Goal: Communication & Community: Answer question/provide support

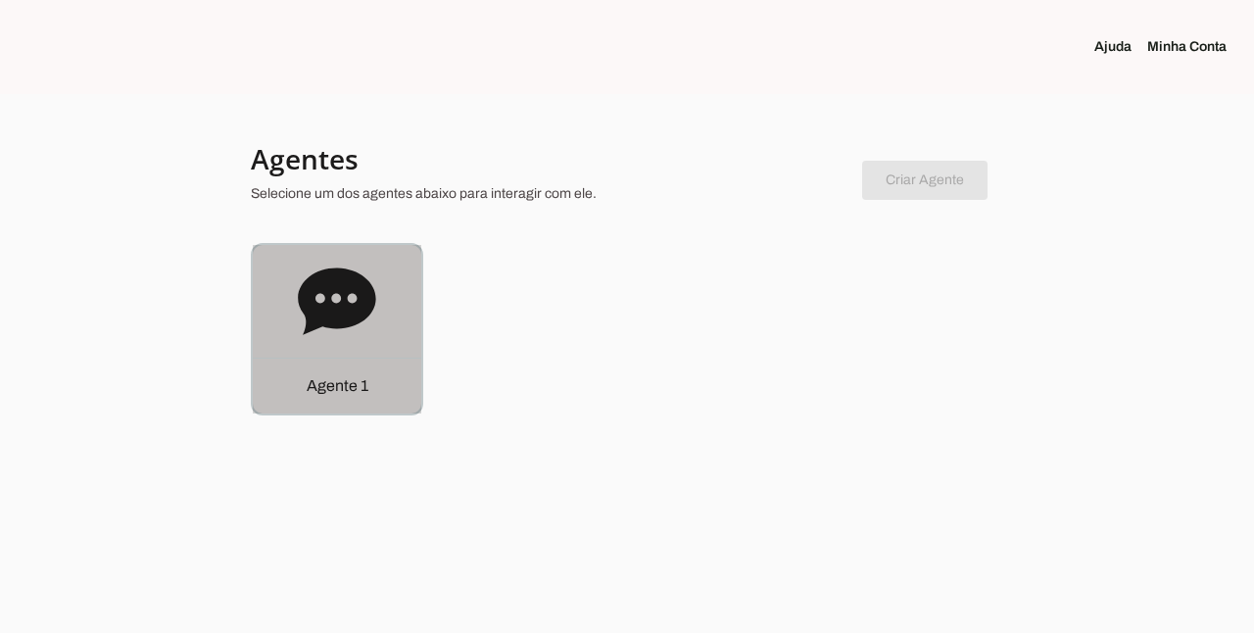
click at [360, 317] on icon at bounding box center [336, 300] width 77 height 67
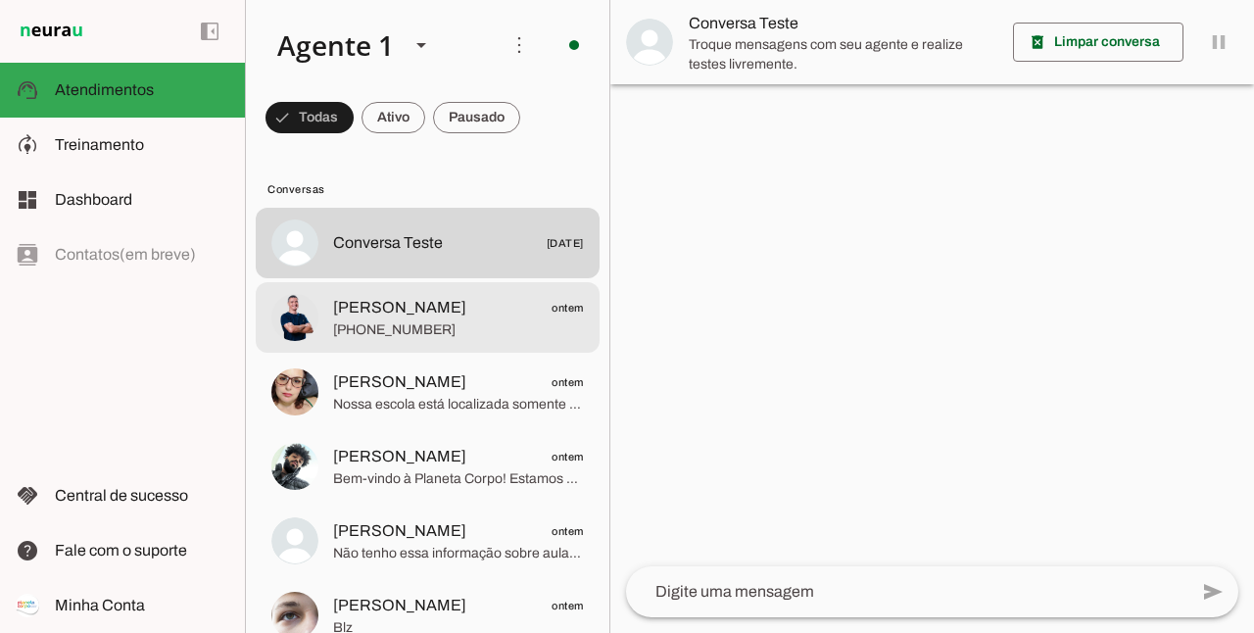
click at [466, 320] on span "[PHONE_NUMBER]" at bounding box center [458, 330] width 251 height 20
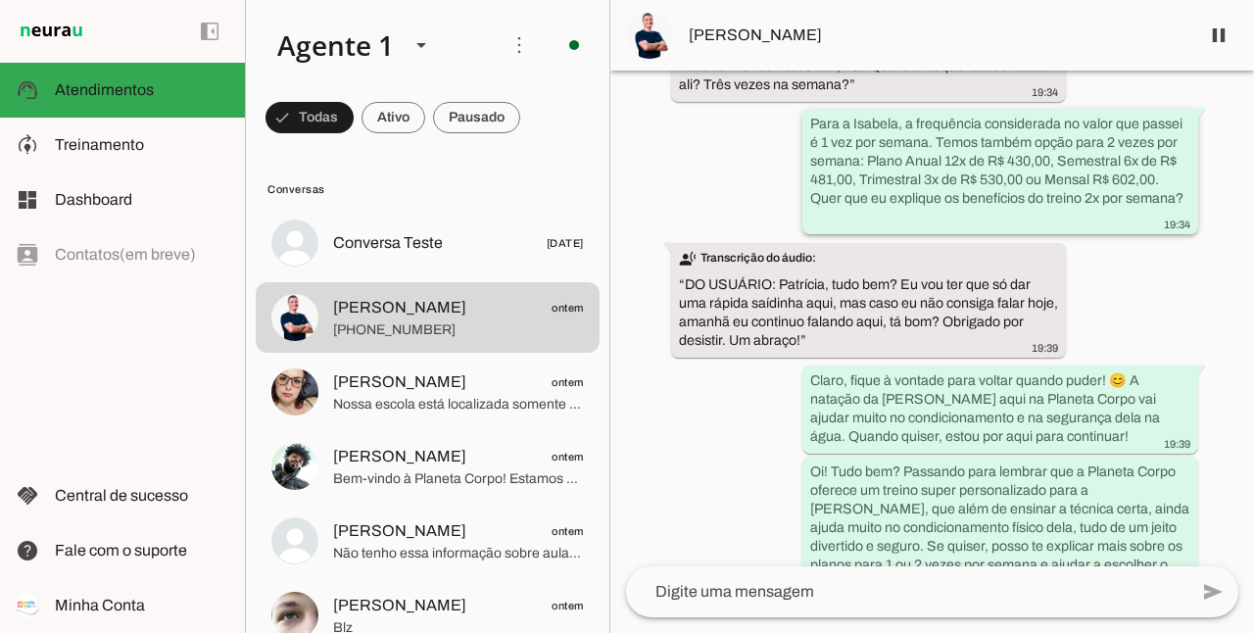
scroll to position [1570, 0]
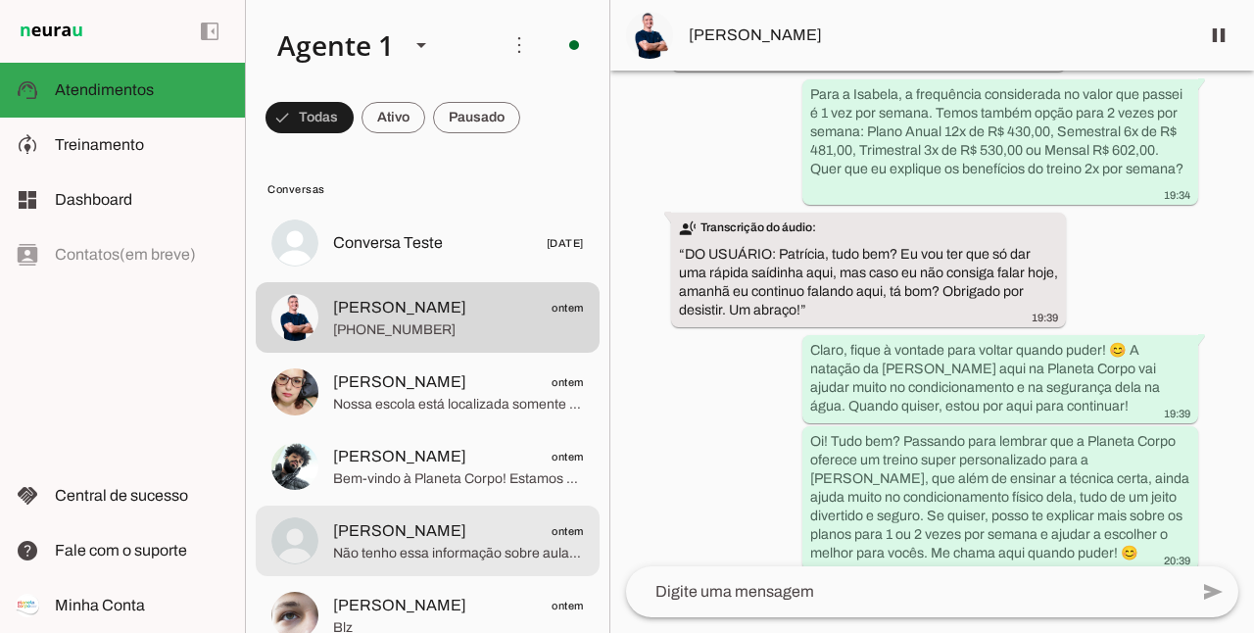
click at [427, 548] on span "Não tenho essa informação sobre aulas no sábado, Paulo. Quer que eu conecte voc…" at bounding box center [458, 554] width 251 height 20
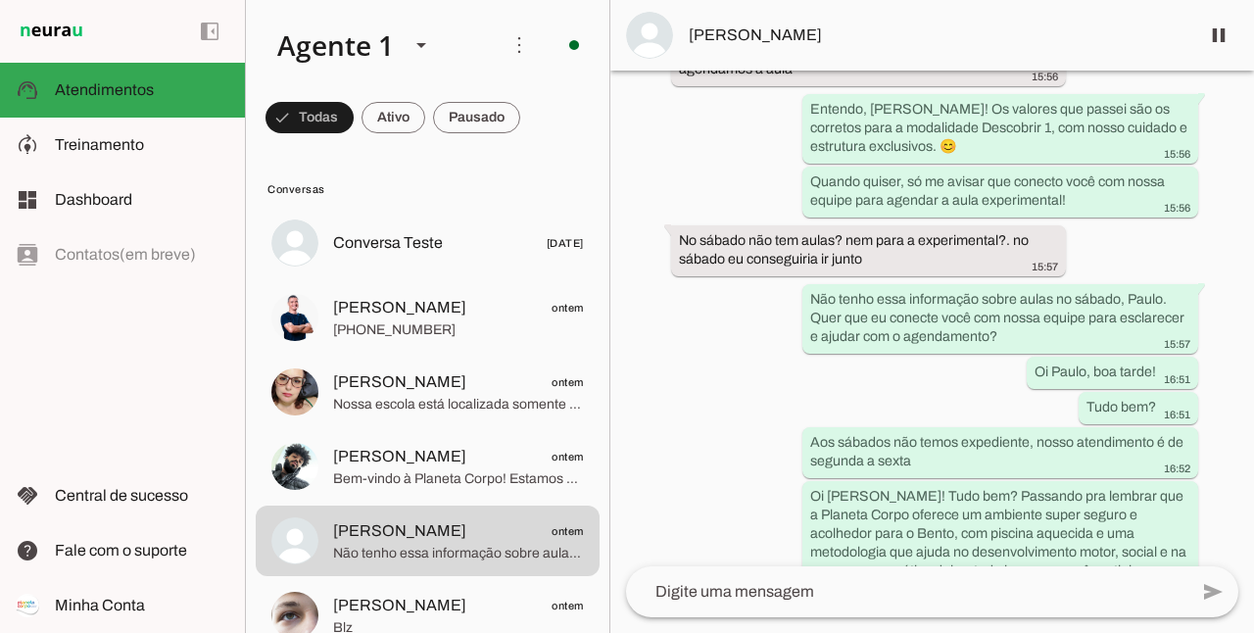
scroll to position [3938, 0]
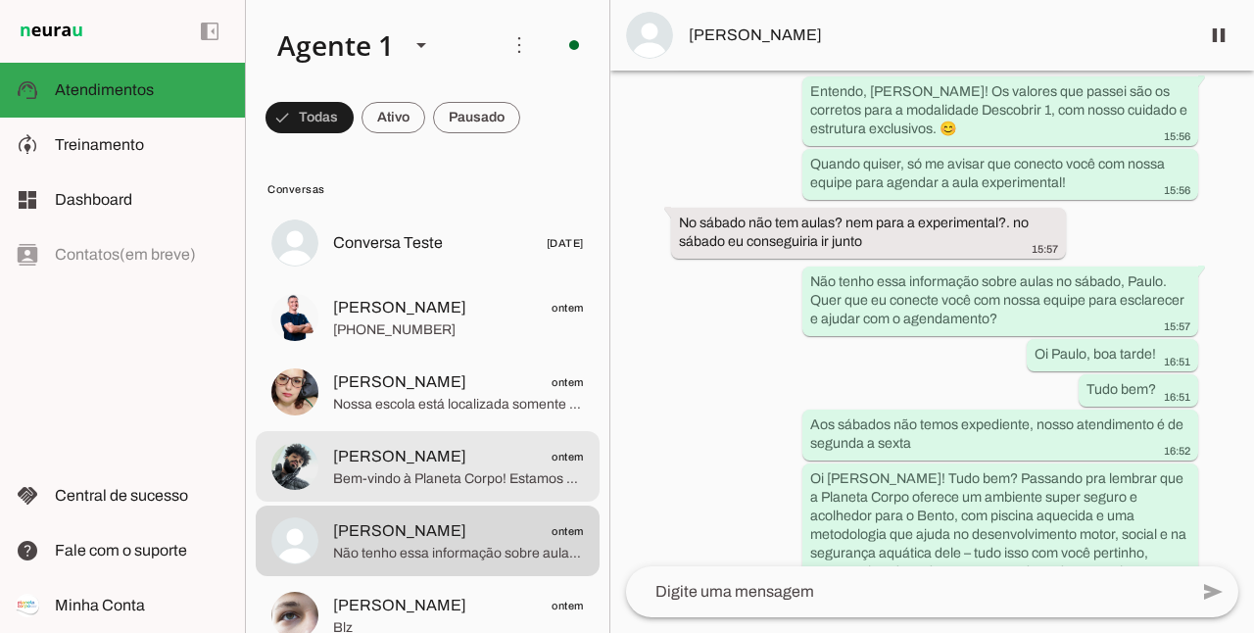
click at [438, 470] on span "Bem-vindo à Planeta Corpo! Estamos muito felizes com seu contato! 😊 💧 A piscina…" at bounding box center [458, 479] width 251 height 20
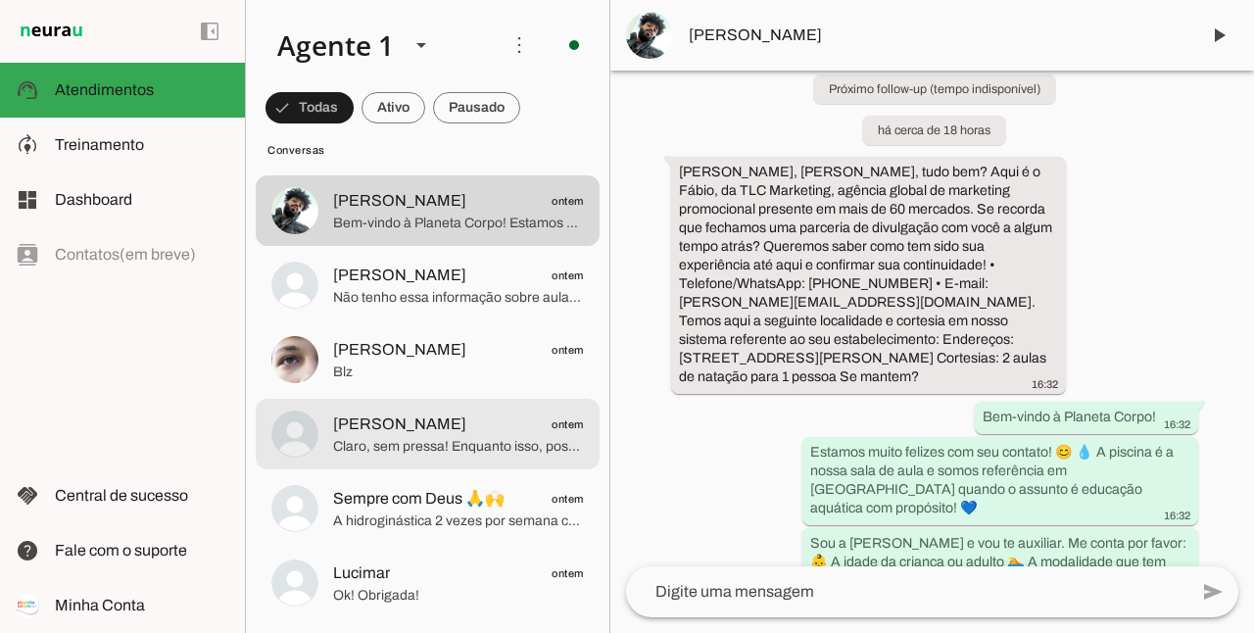
scroll to position [261, 0]
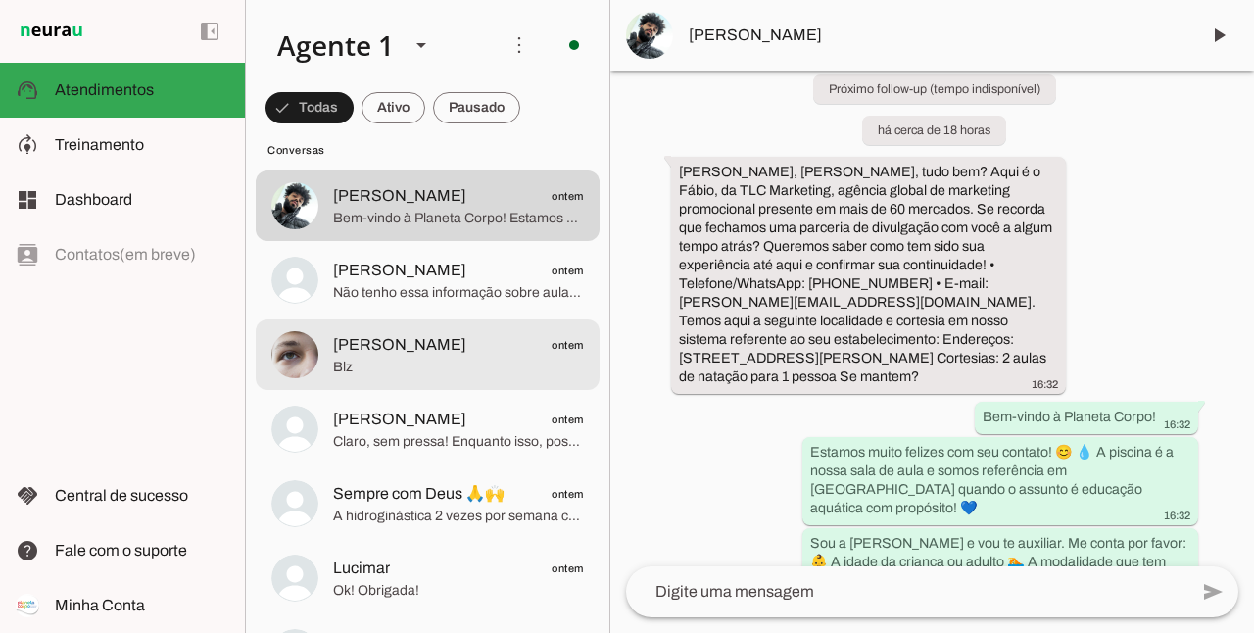
click at [473, 357] on span "Blz" at bounding box center [458, 367] width 251 height 20
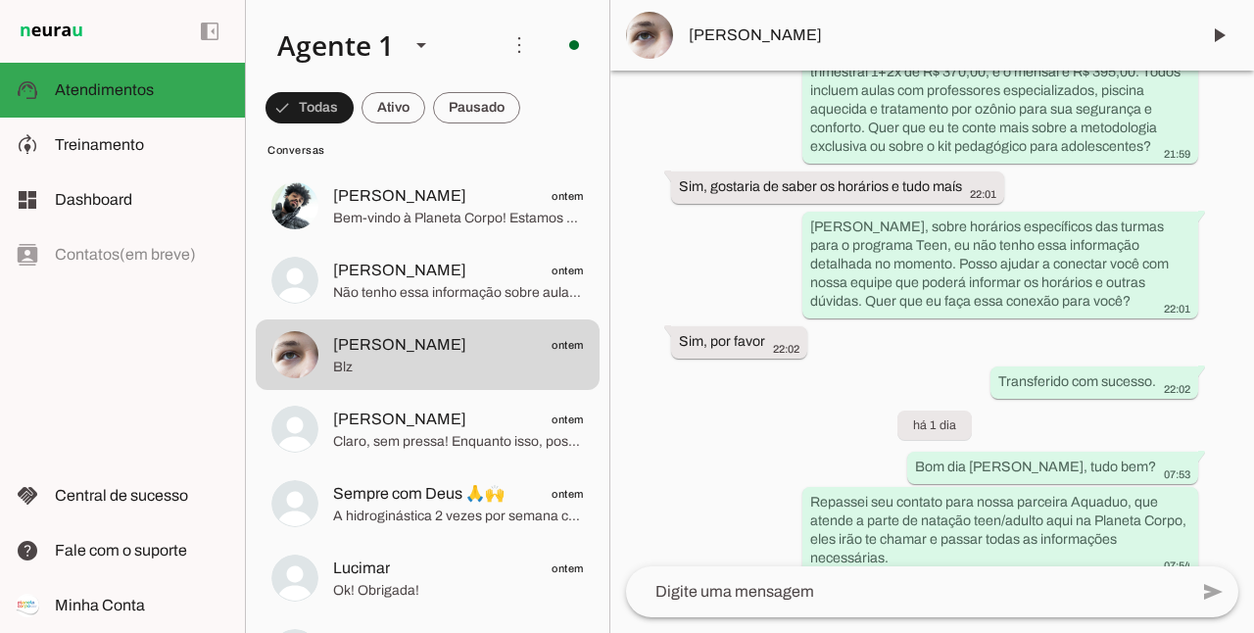
scroll to position [1794, 0]
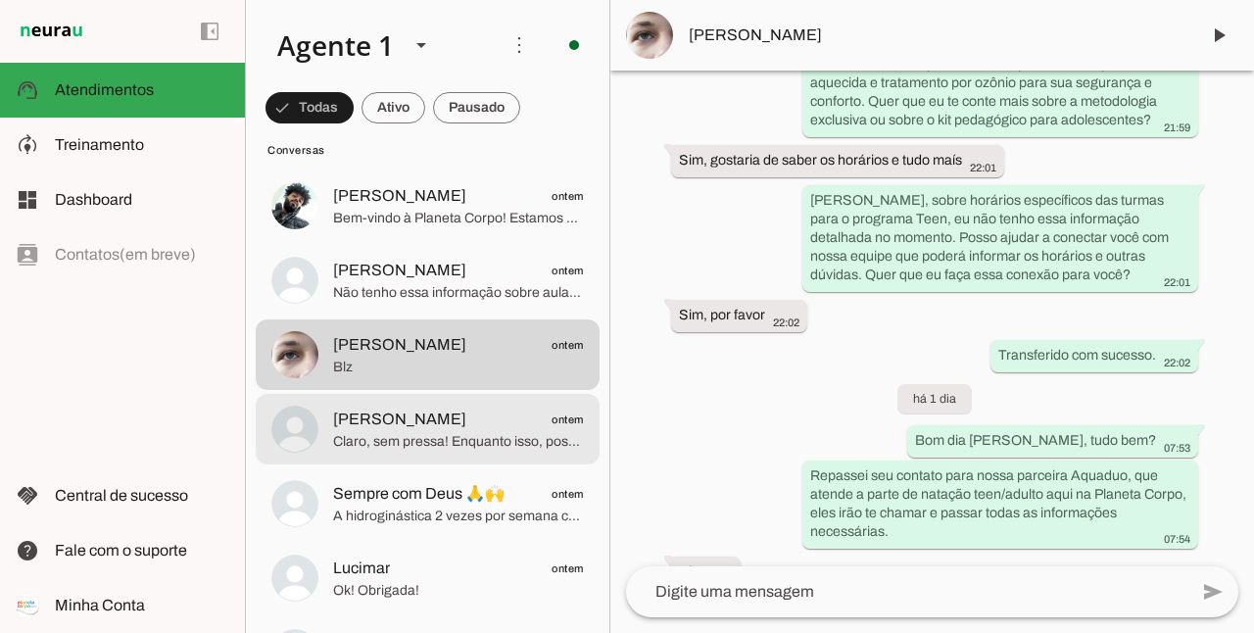
click at [427, 445] on span "Claro, sem pressa! Enquanto isso, posso te contar que nossa metodologia une téc…" at bounding box center [458, 442] width 251 height 20
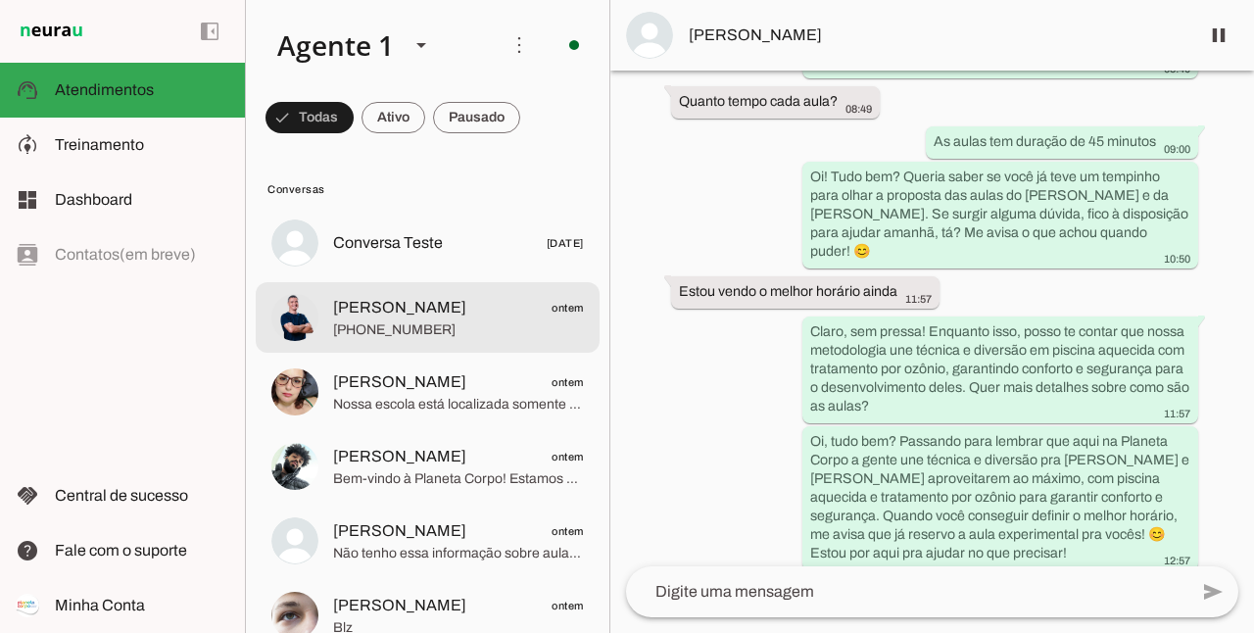
click at [416, 336] on span "[PHONE_NUMBER]" at bounding box center [458, 330] width 251 height 20
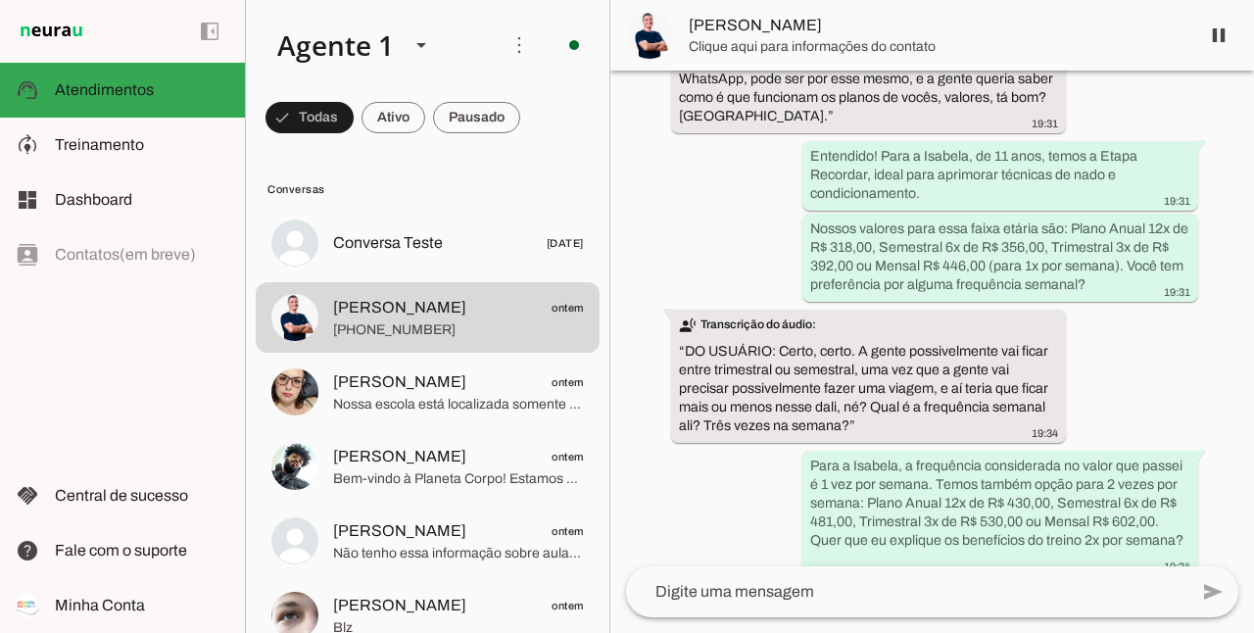
scroll to position [1570, 0]
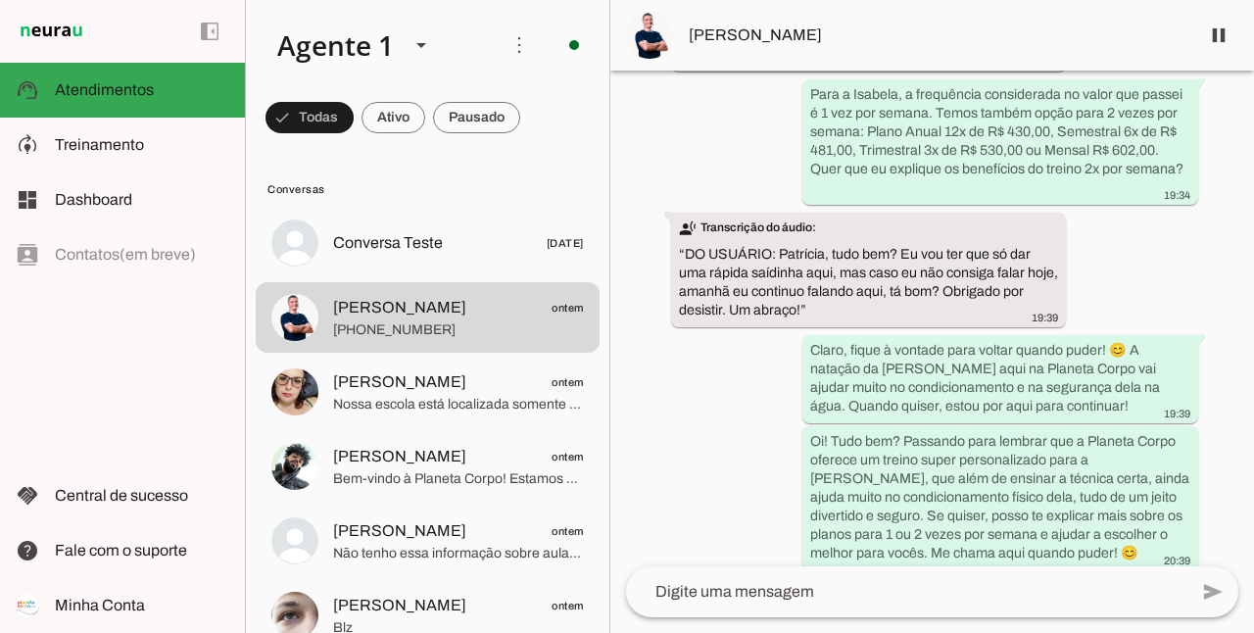
click at [723, 30] on span "[PERSON_NAME]" at bounding box center [935, 36] width 495 height 24
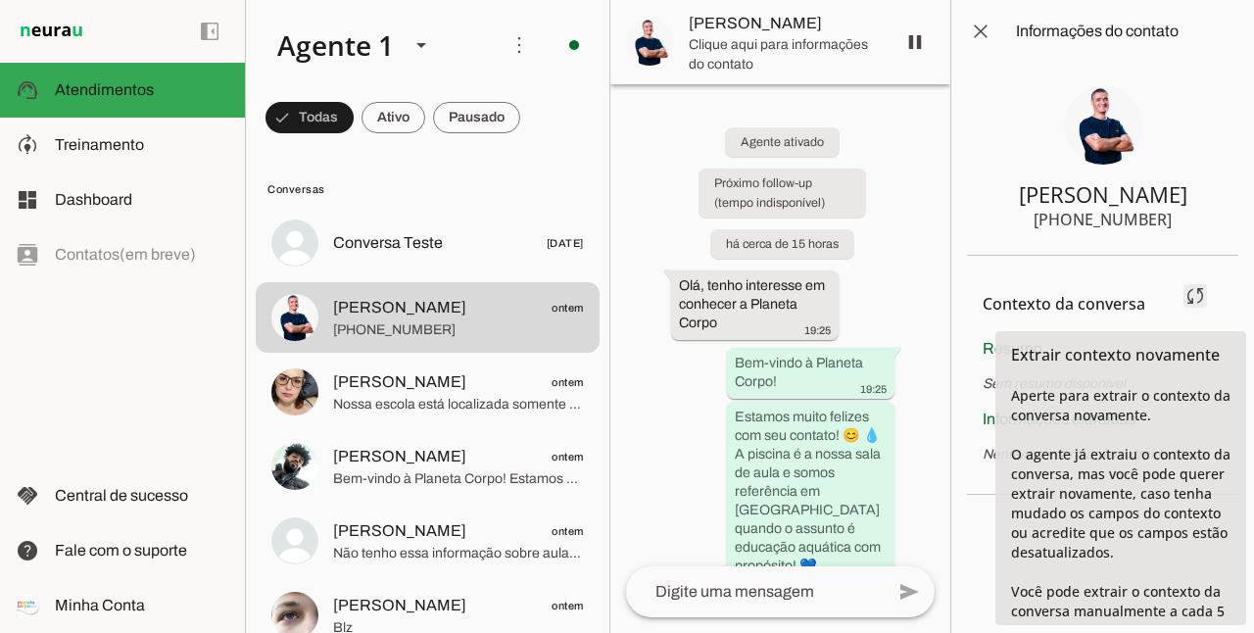
click at [1196, 292] on span at bounding box center [1194, 295] width 47 height 47
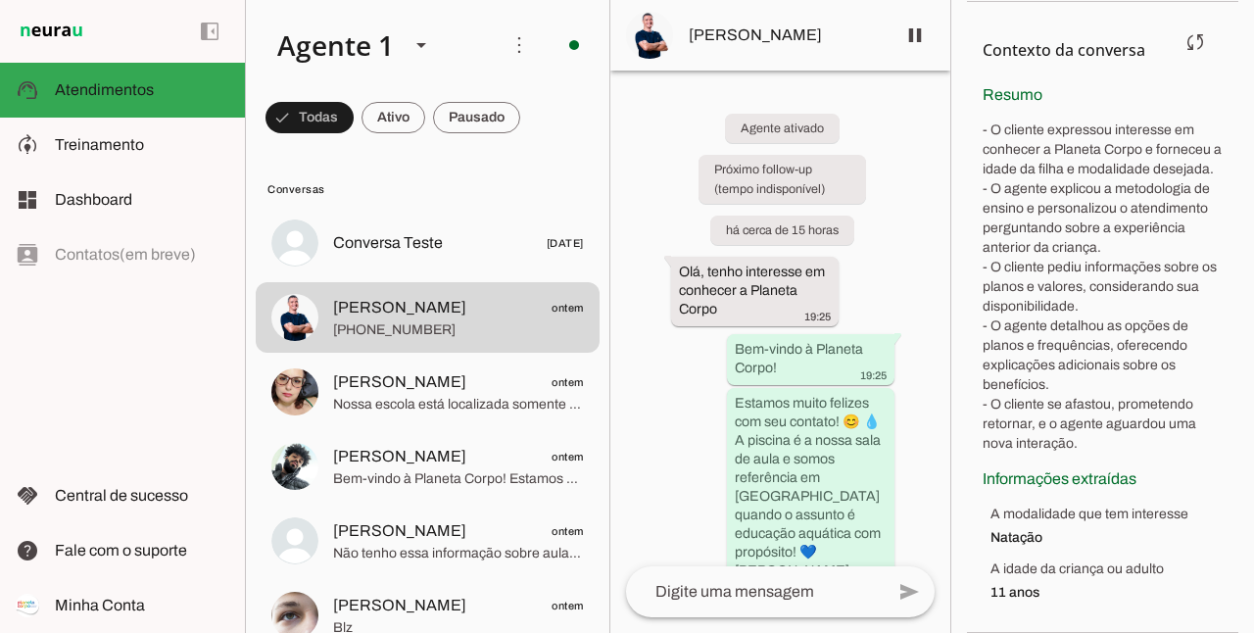
scroll to position [272, 0]
